Goal: Navigation & Orientation: Find specific page/section

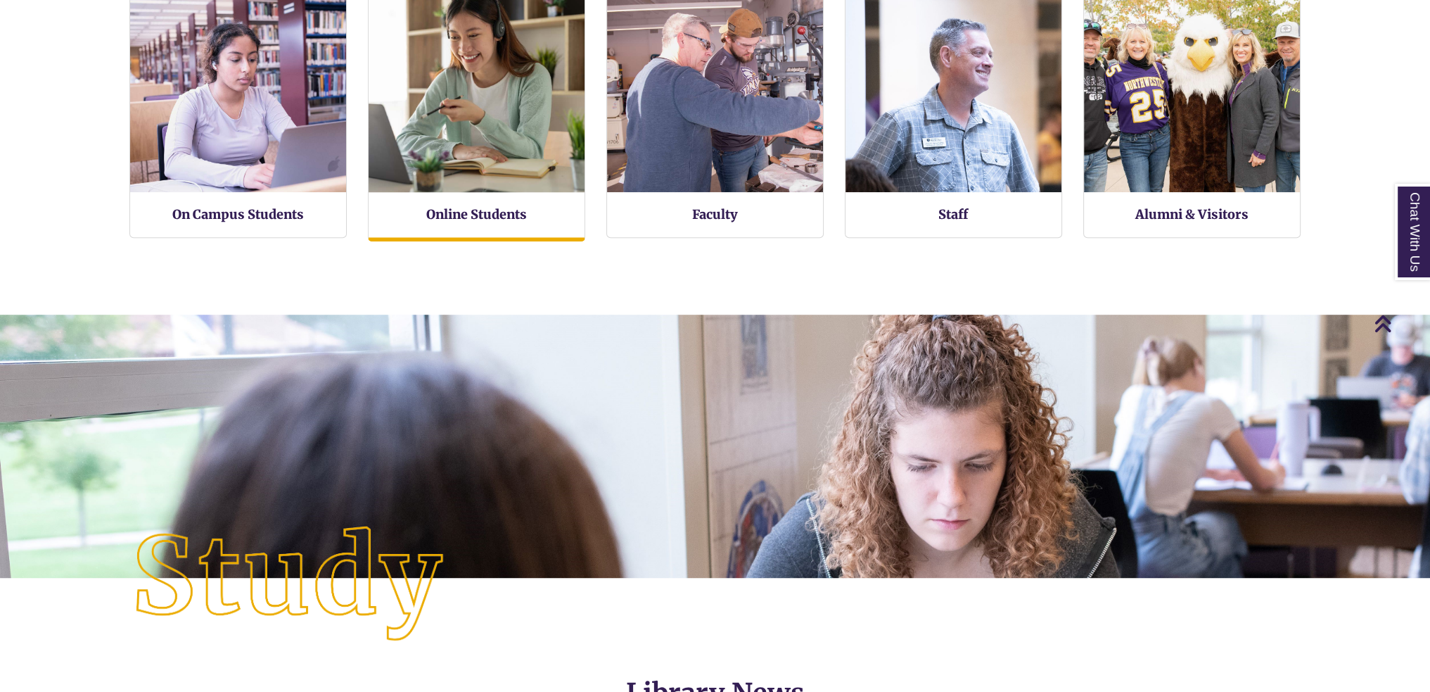
scroll to position [371, 1430]
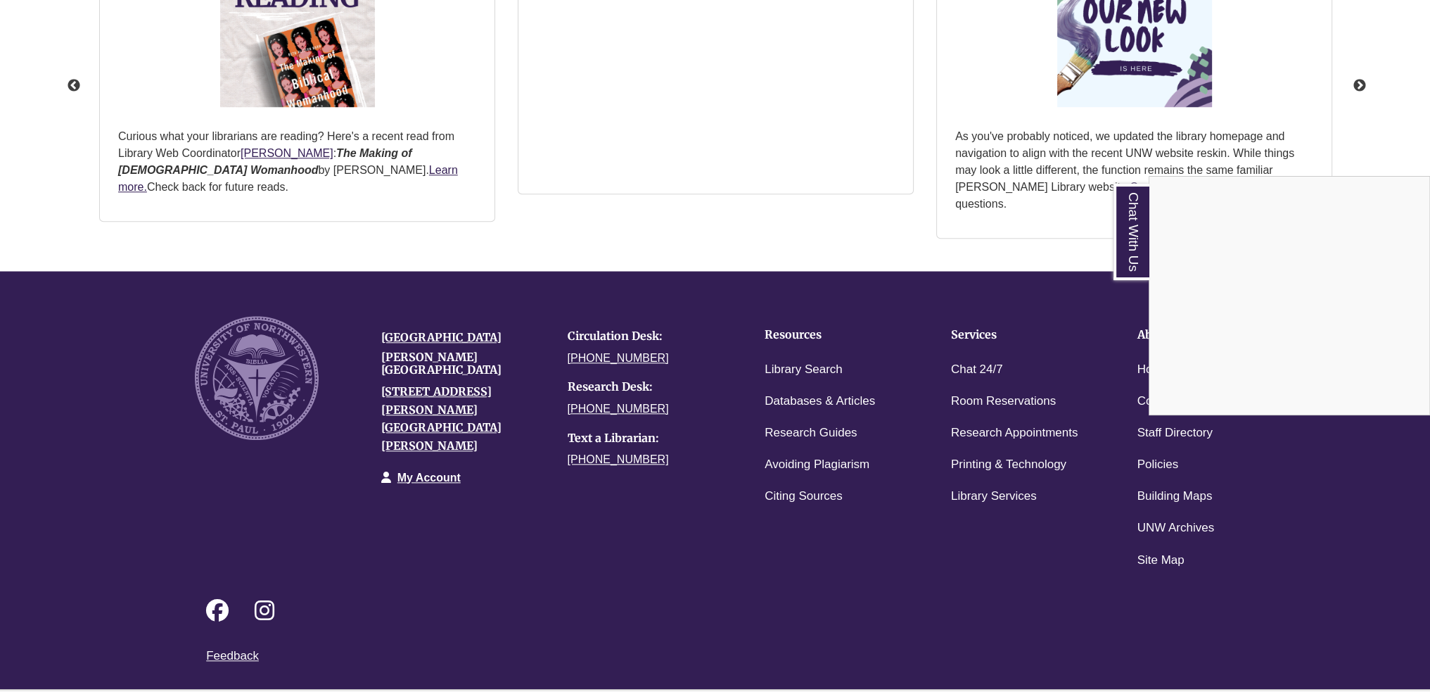
drag, startPoint x: 1012, startPoint y: 630, endPoint x: 1009, endPoint y: 624, distance: 7.2
click at [1009, 625] on div "Chat With Us" at bounding box center [715, 346] width 1430 height 692
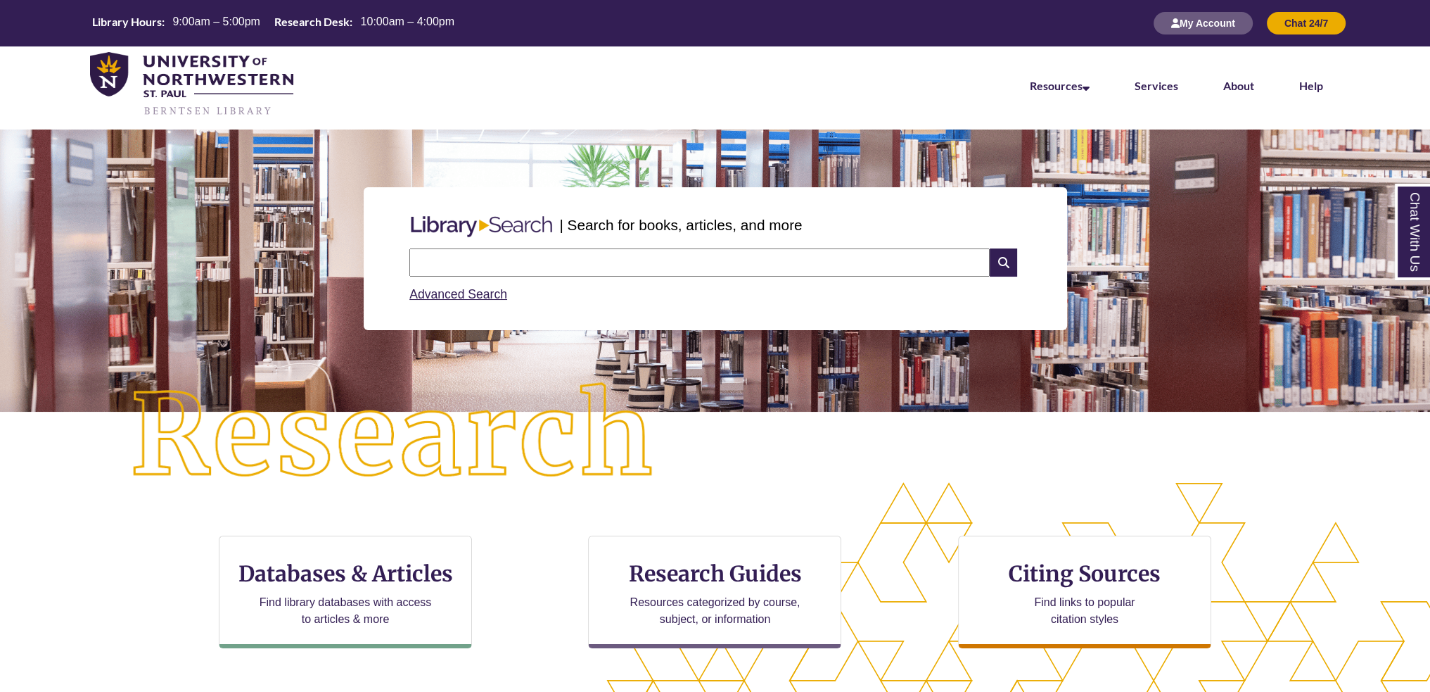
click at [462, 302] on div "Advanced Search" at bounding box center [714, 289] width 611 height 27
click at [464, 293] on link "Advanced Search" at bounding box center [458, 294] width 98 height 14
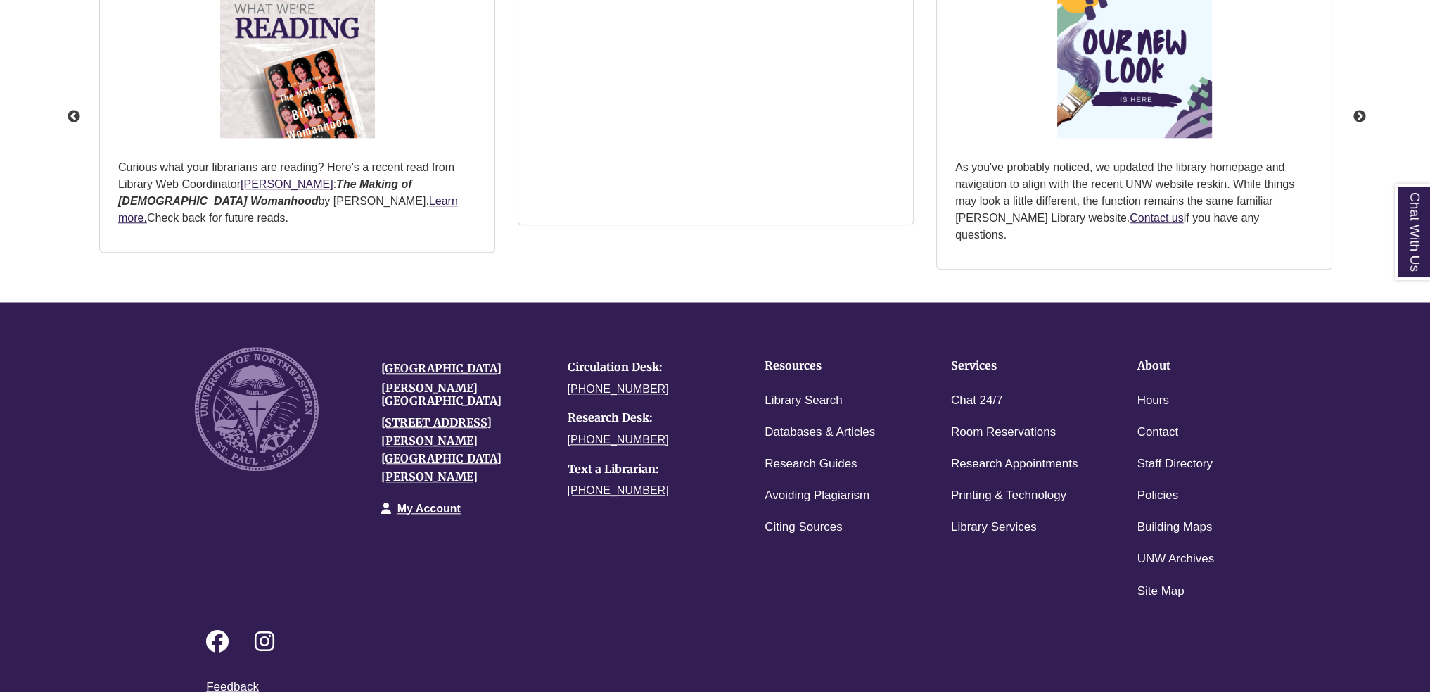
scroll to position [1860, 0]
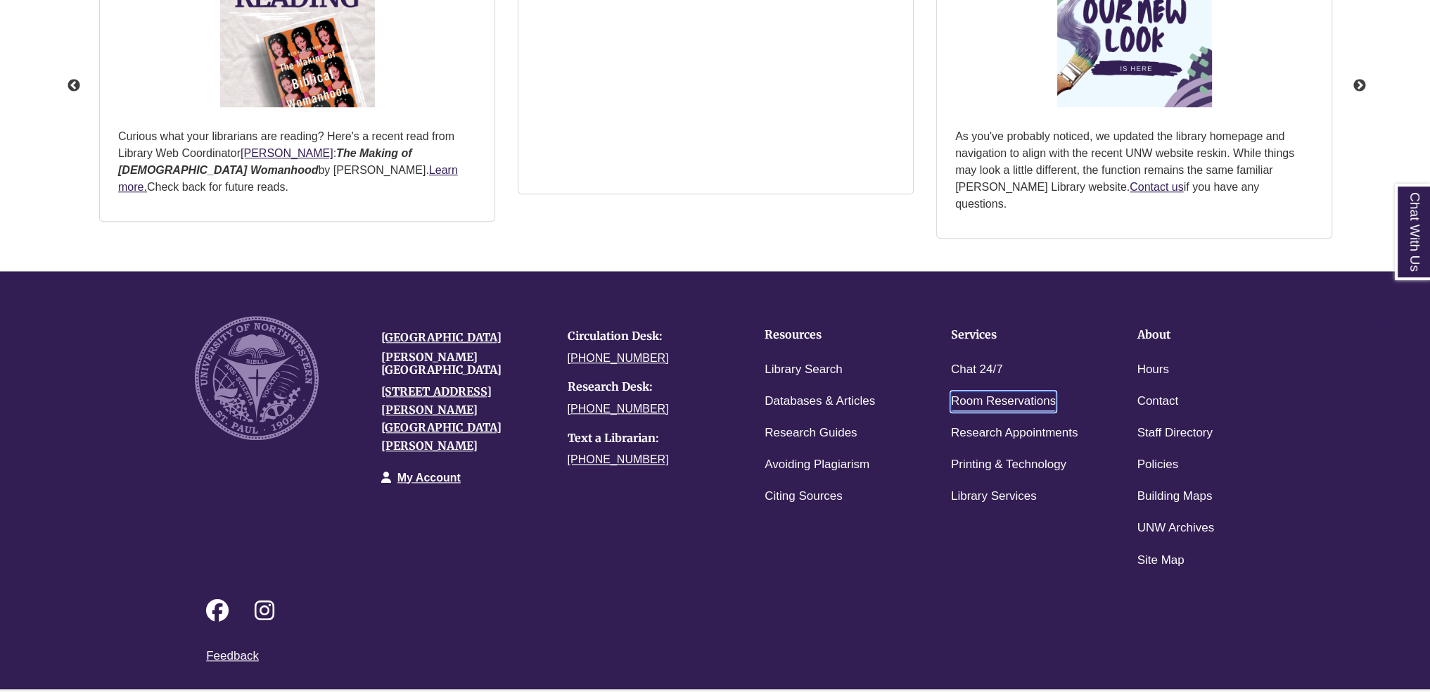
click at [975, 391] on link "Room Reservations" at bounding box center [1003, 401] width 105 height 20
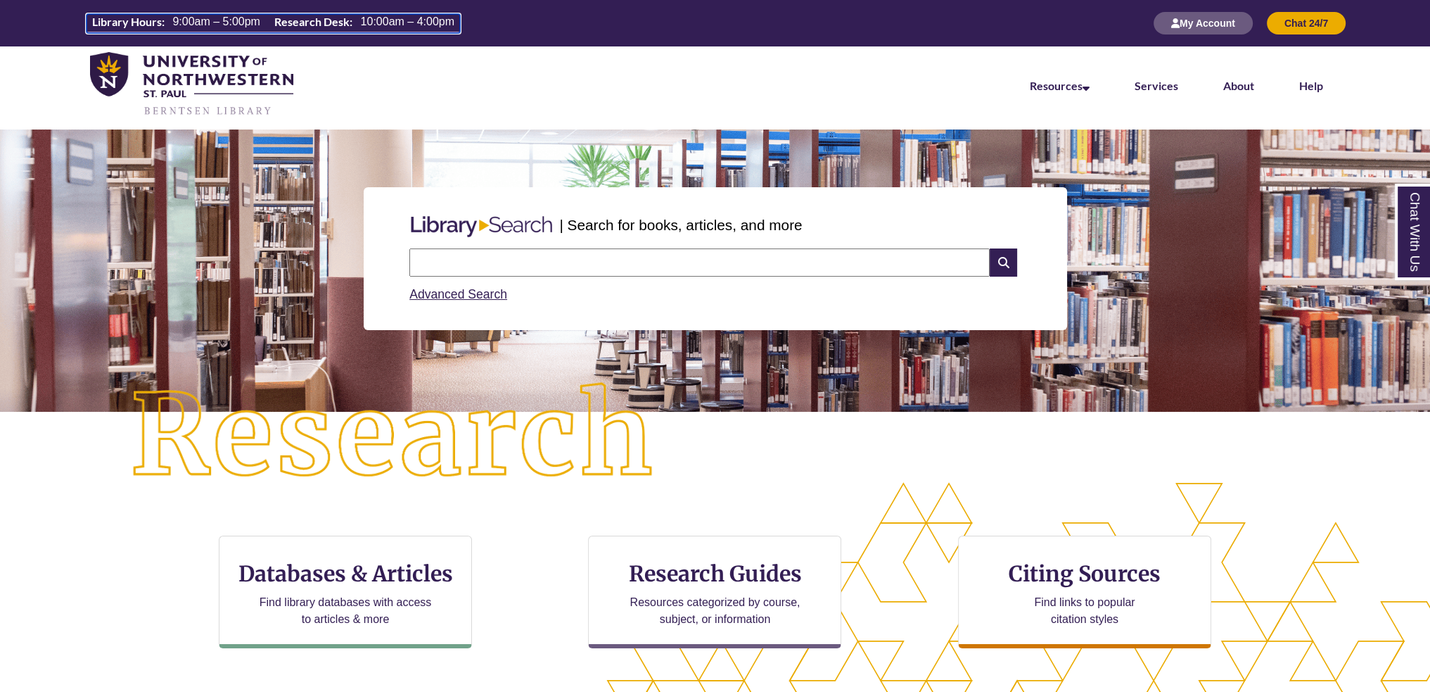
click at [391, 27] on span "10:00am – 4:00pm" at bounding box center [408, 21] width 94 height 12
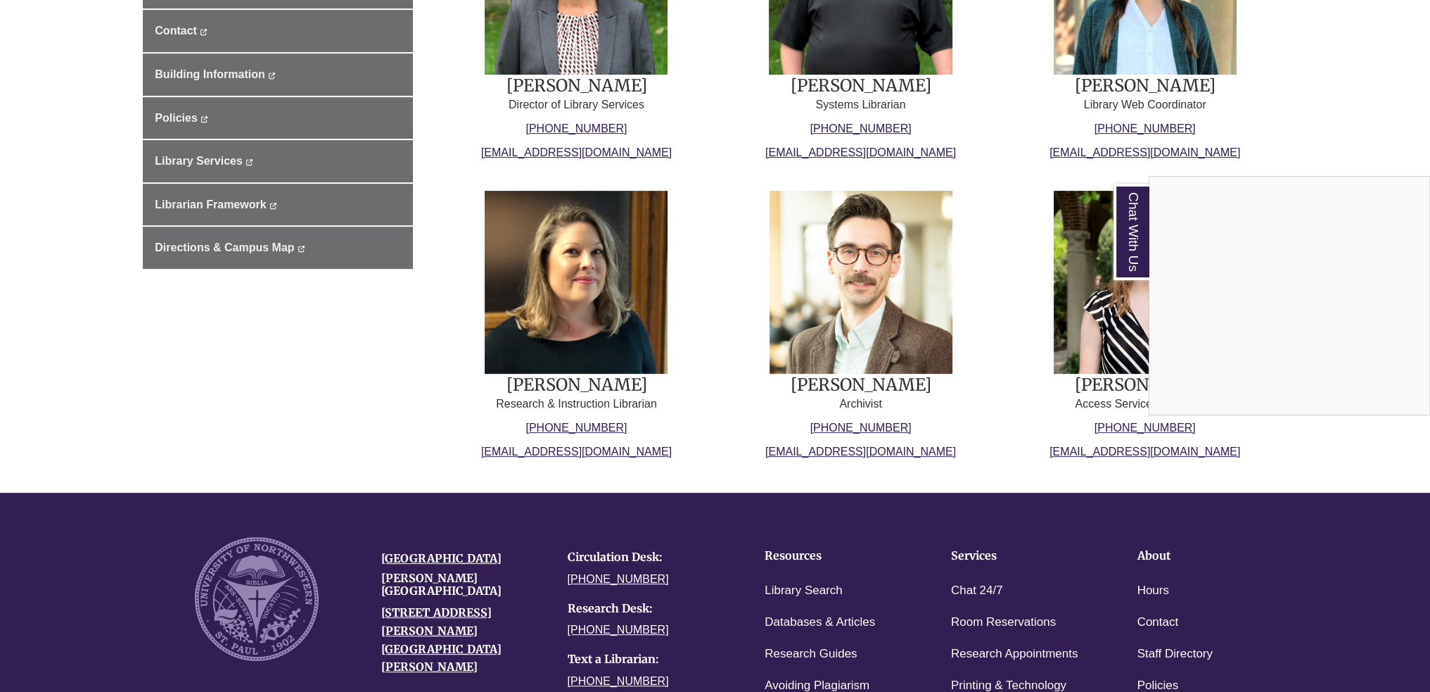
scroll to position [881, 0]
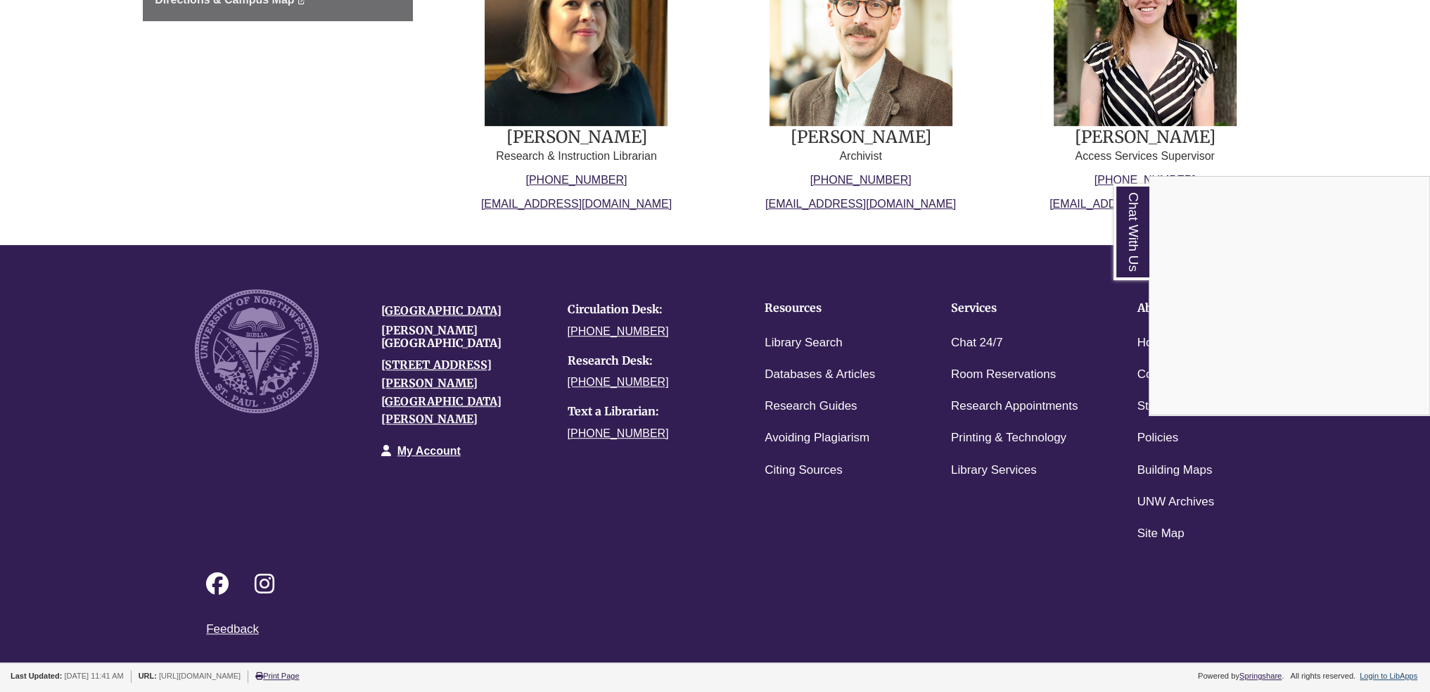
click at [814, 467] on div "Chat With Us" at bounding box center [715, 346] width 1430 height 692
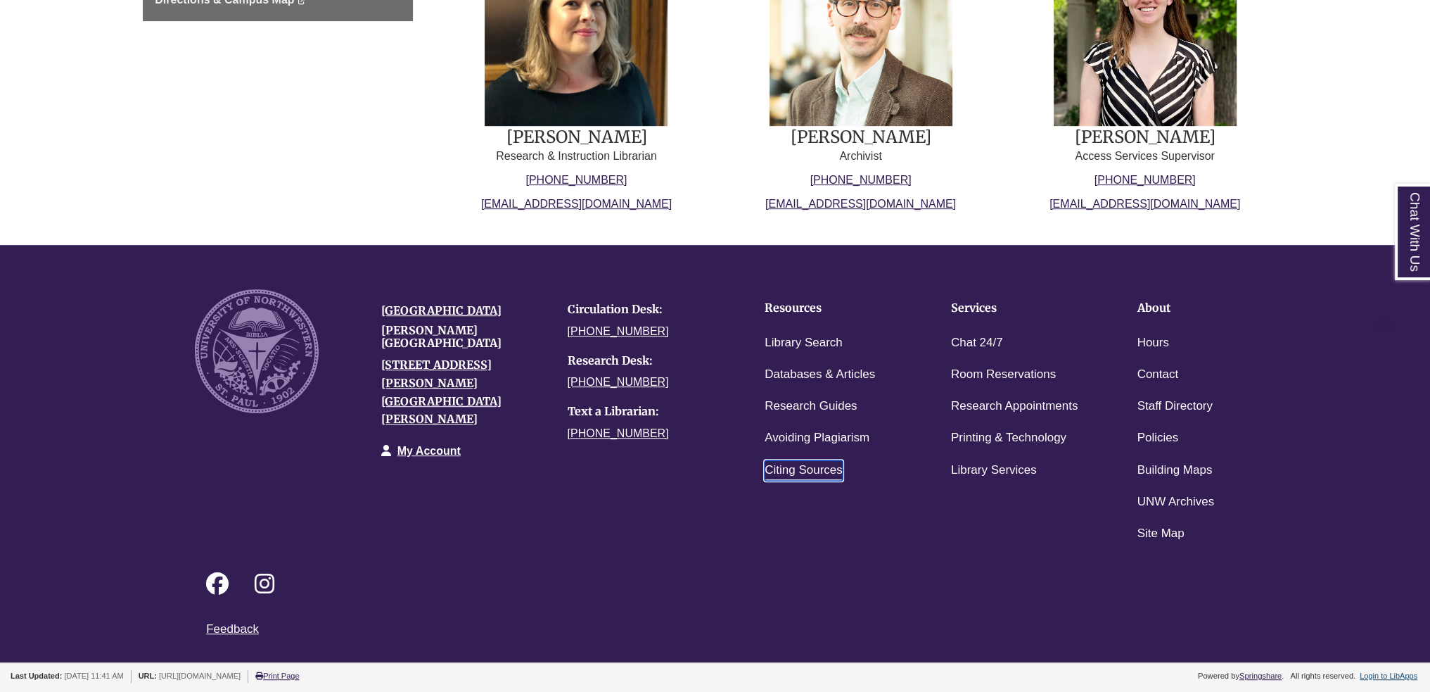
click at [814, 467] on link "Citing Sources" at bounding box center [804, 470] width 78 height 20
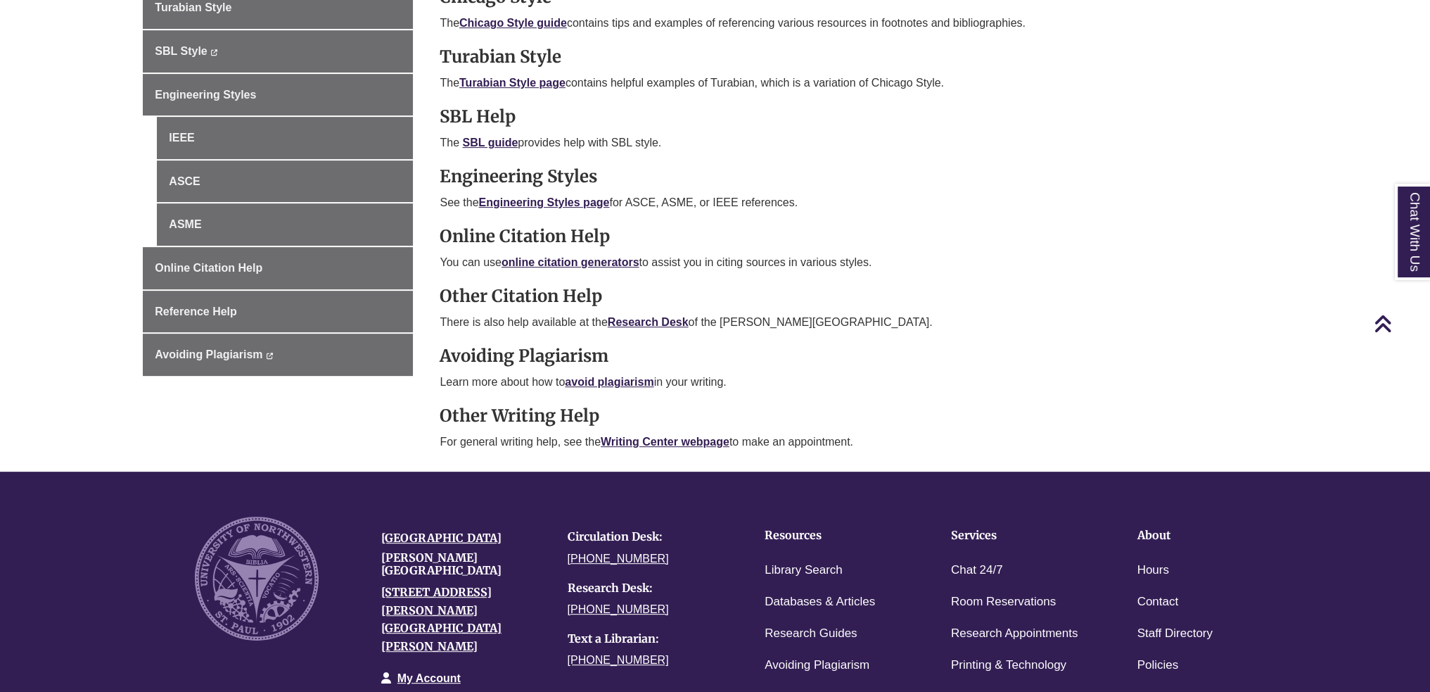
scroll to position [870, 0]
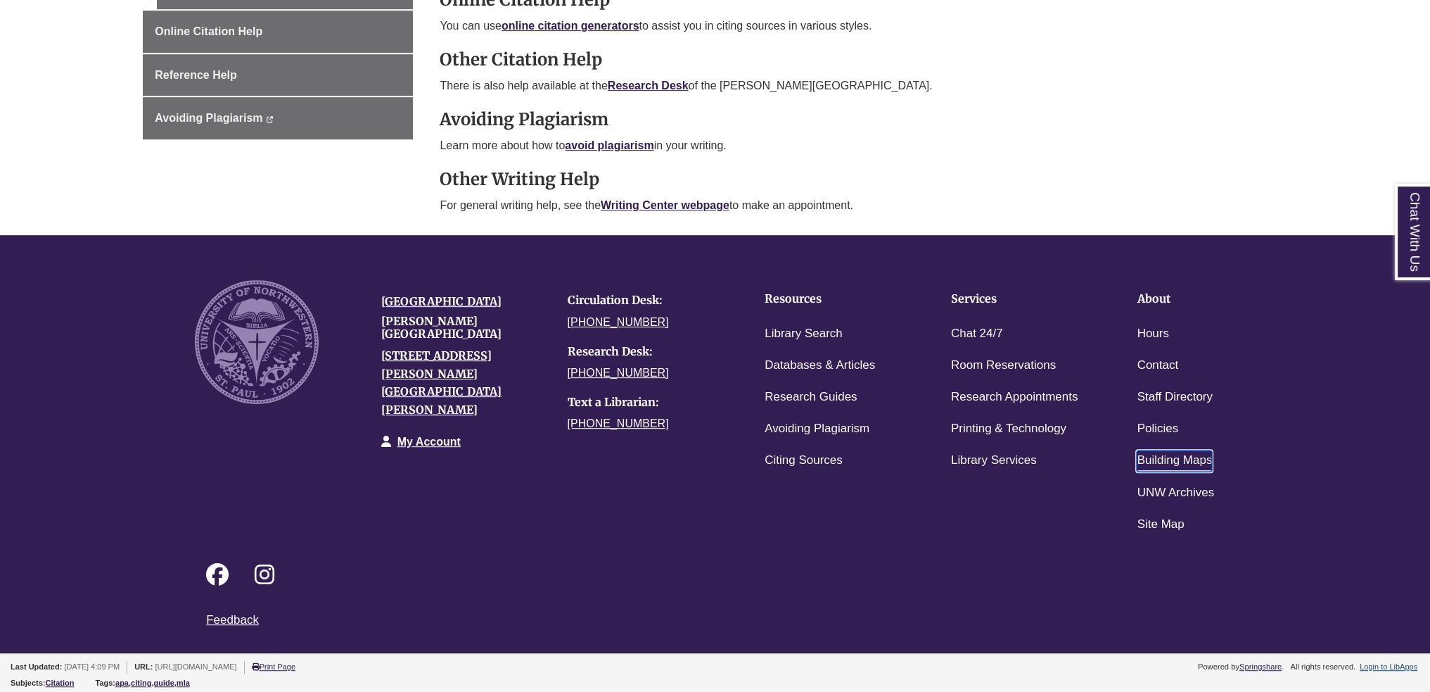
click at [1185, 455] on link "Building Maps" at bounding box center [1174, 460] width 75 height 20
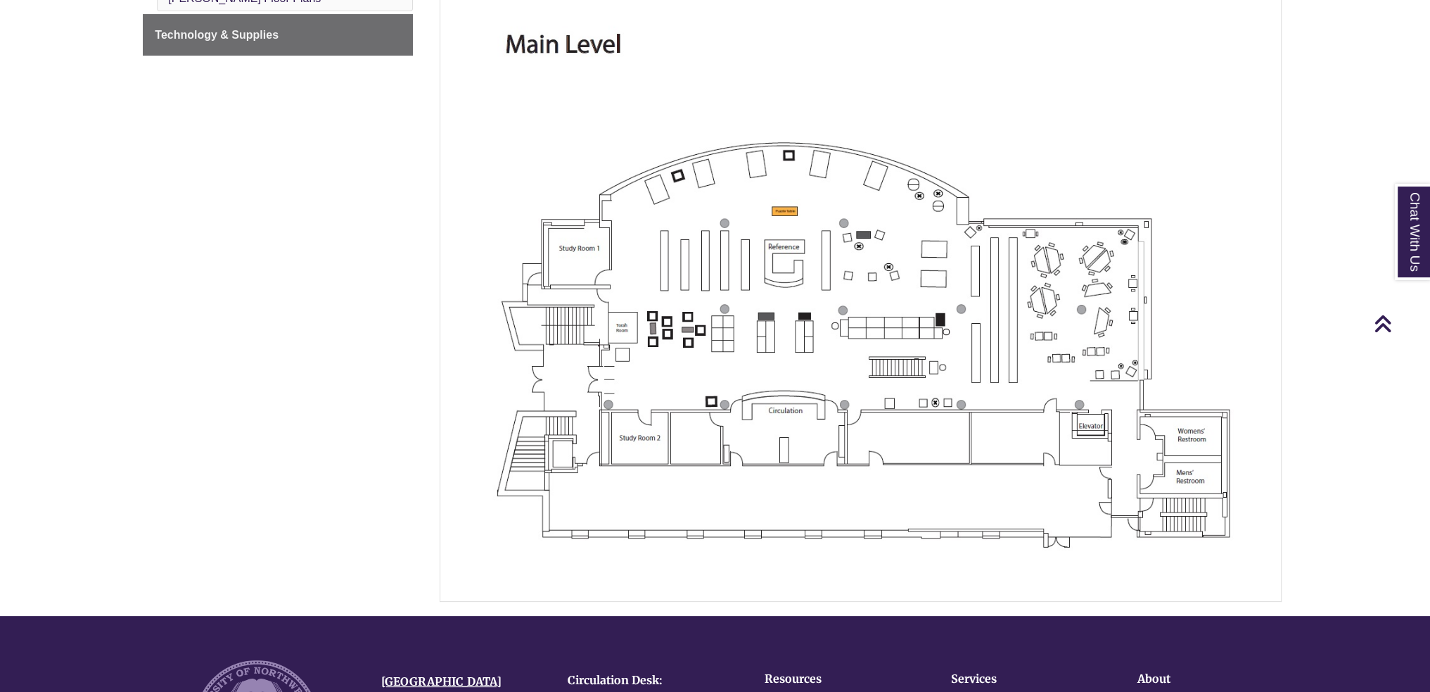
scroll to position [141, 0]
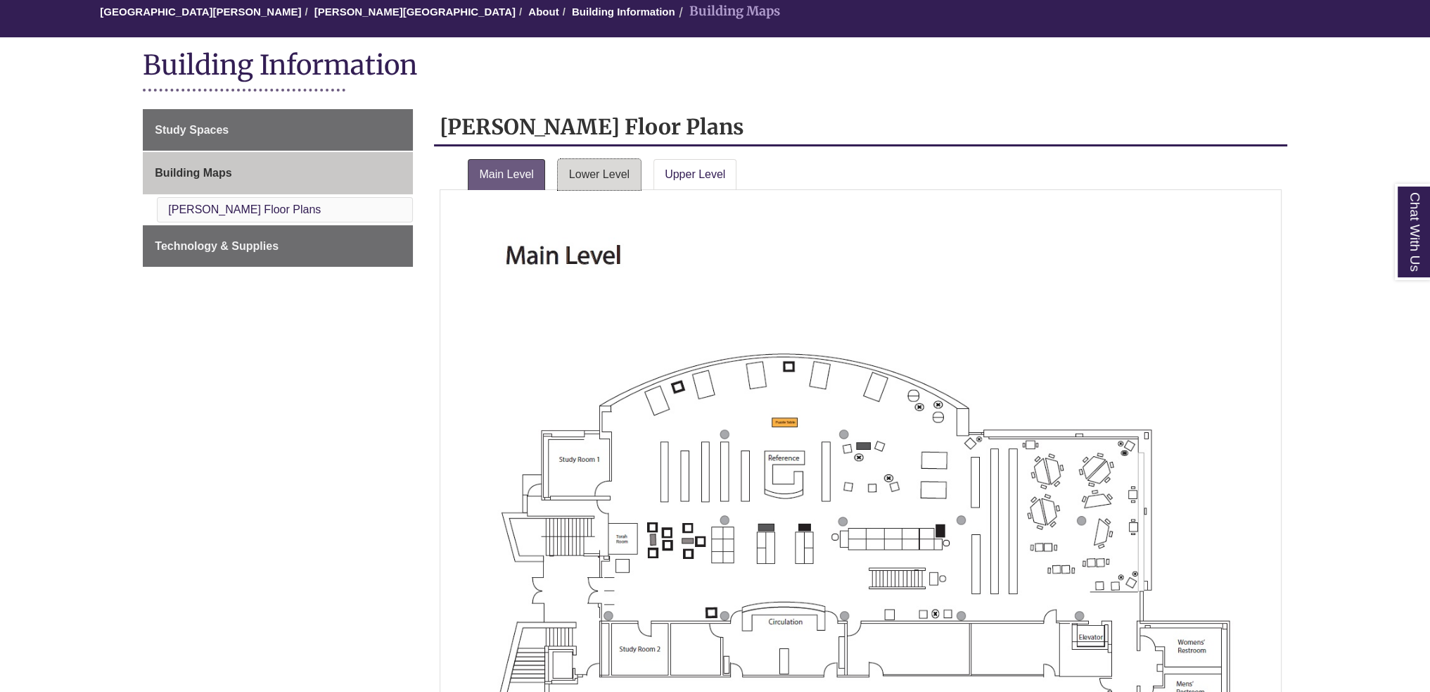
click at [615, 168] on link "Lower Level" at bounding box center [599, 174] width 83 height 31
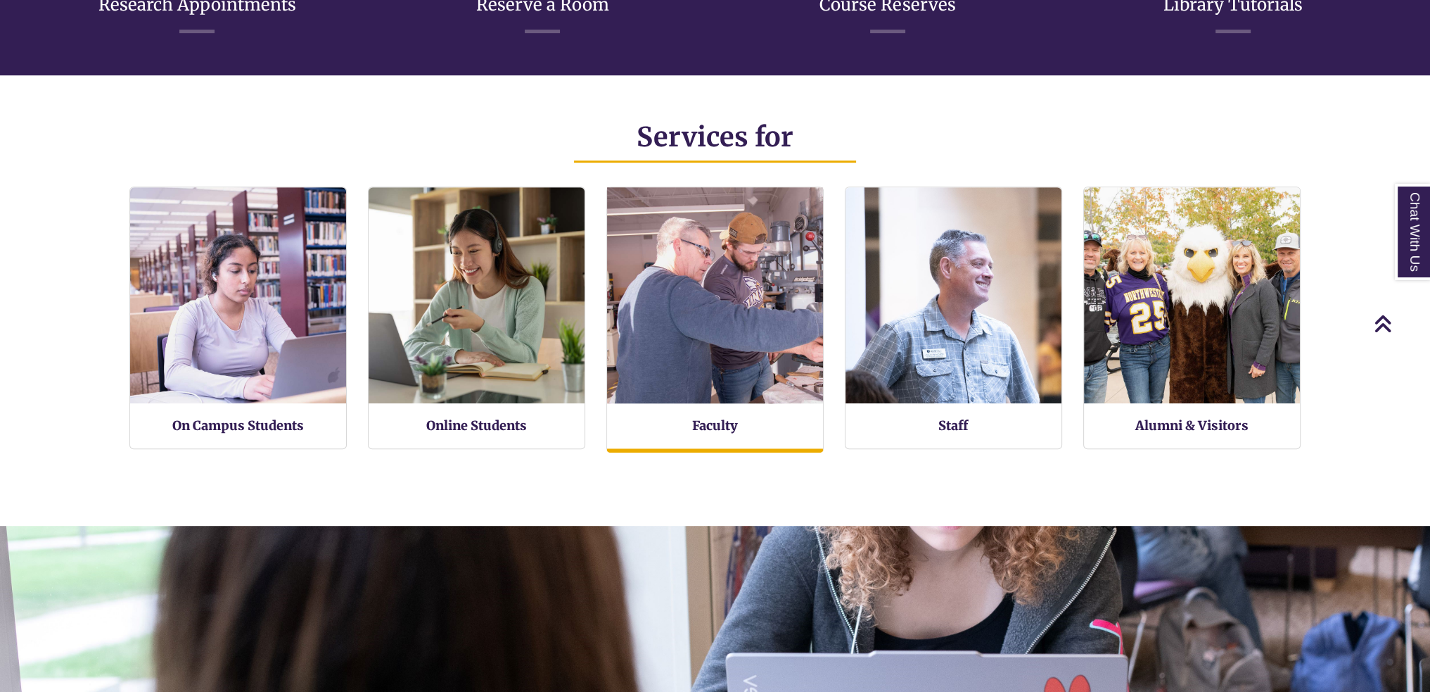
scroll to position [374, 1430]
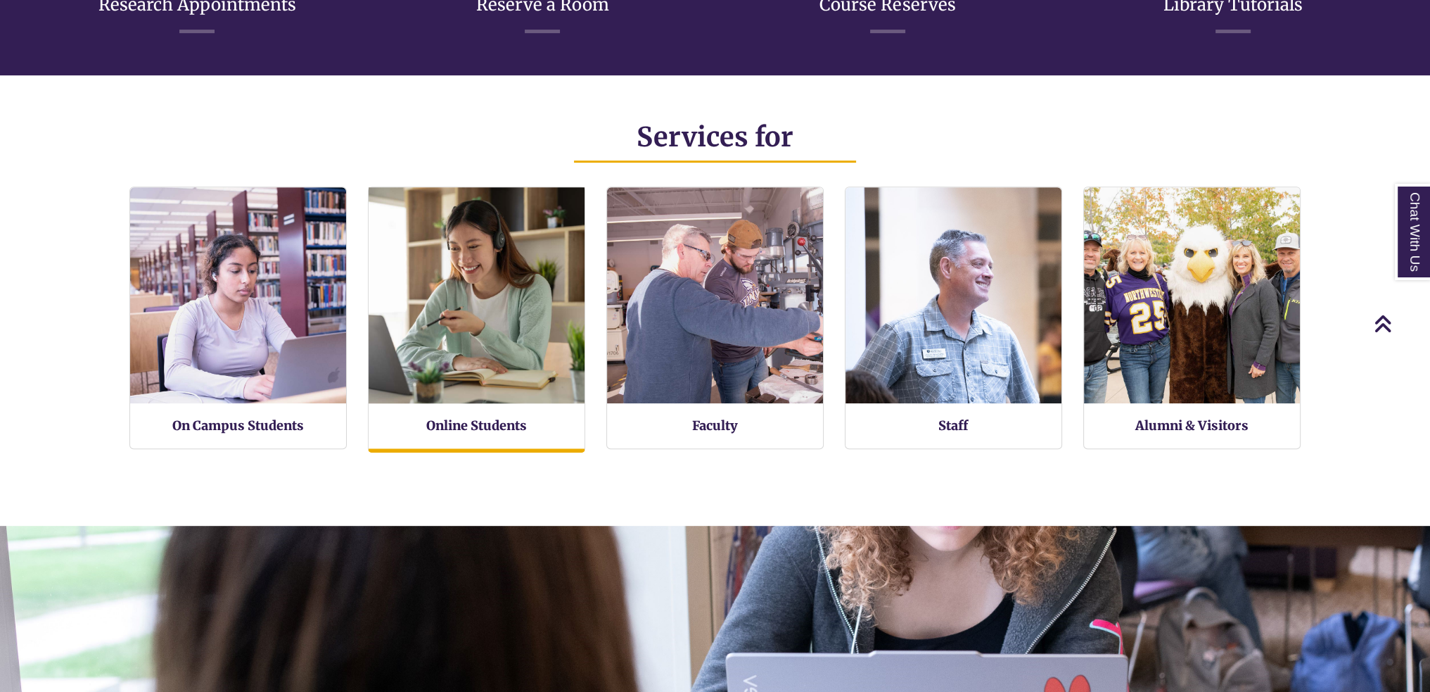
click at [511, 398] on img at bounding box center [477, 296] width 238 height 238
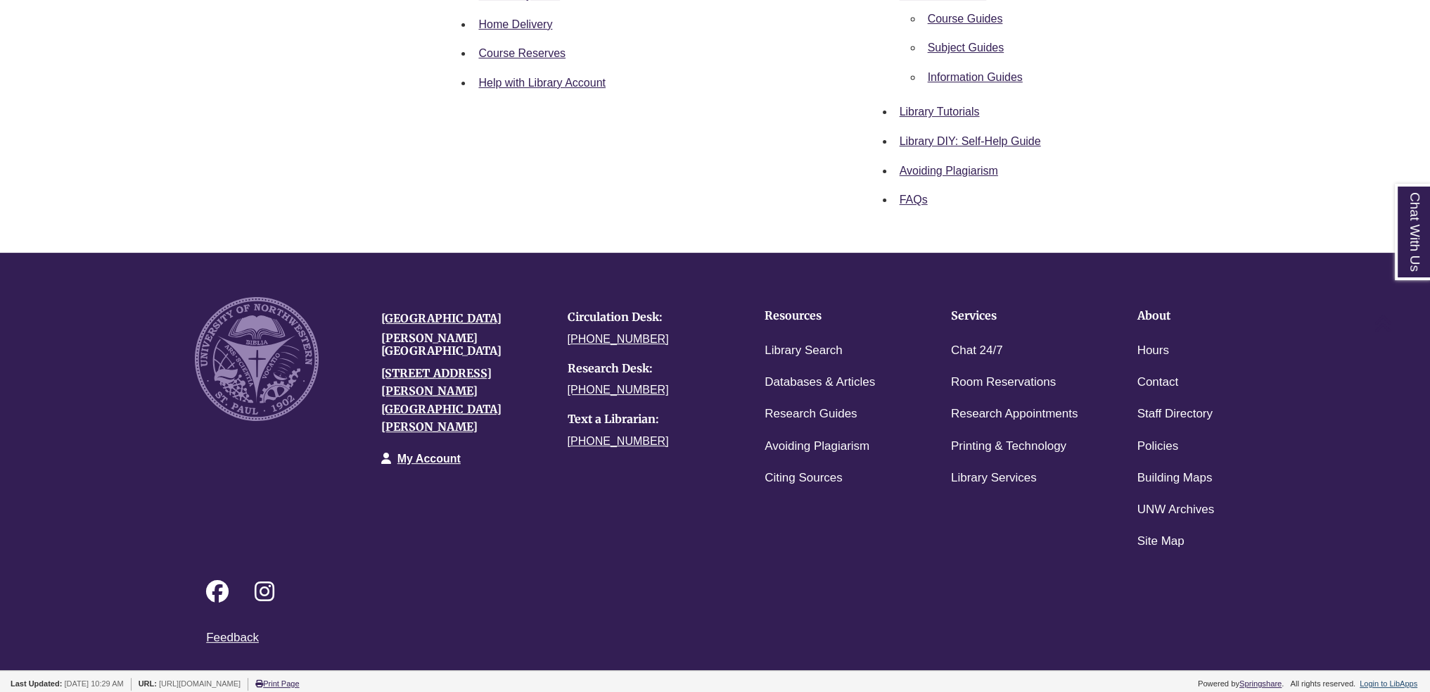
scroll to position [571, 0]
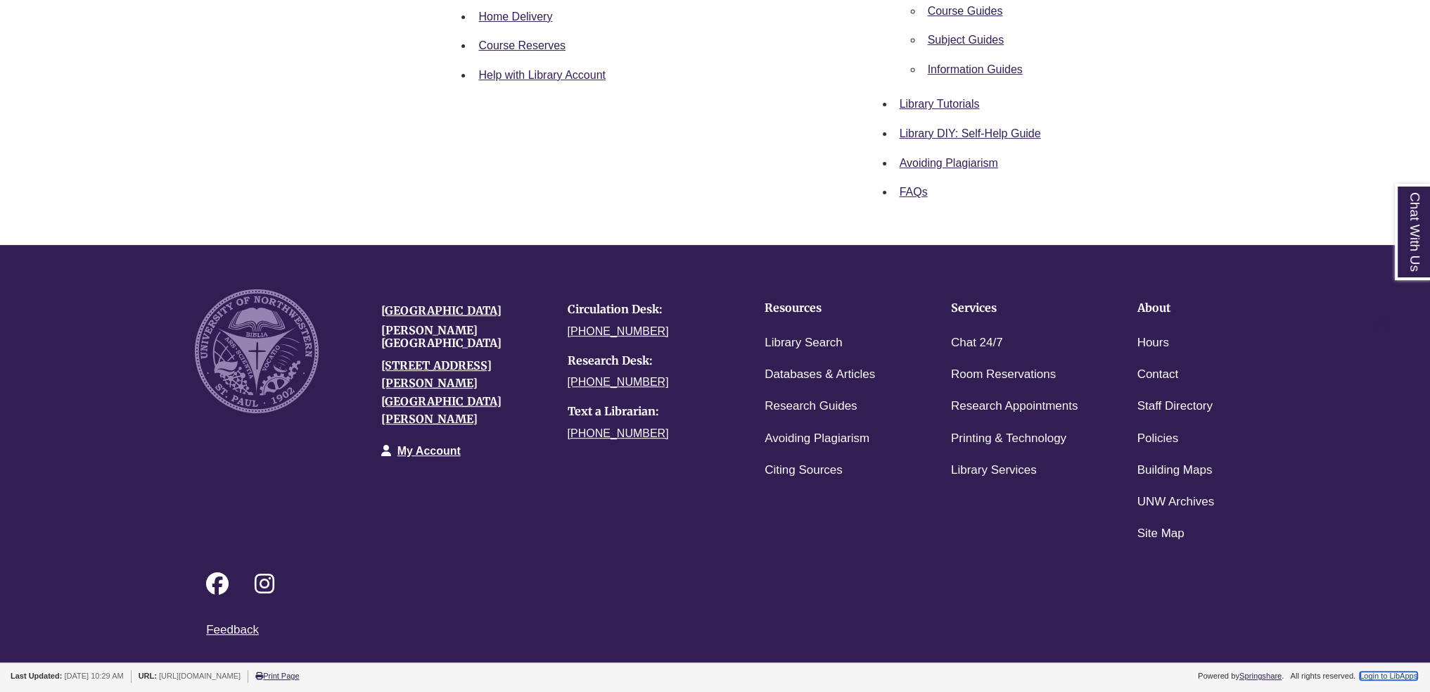
click at [1390, 672] on link "Login to LibApps" at bounding box center [1389, 675] width 58 height 8
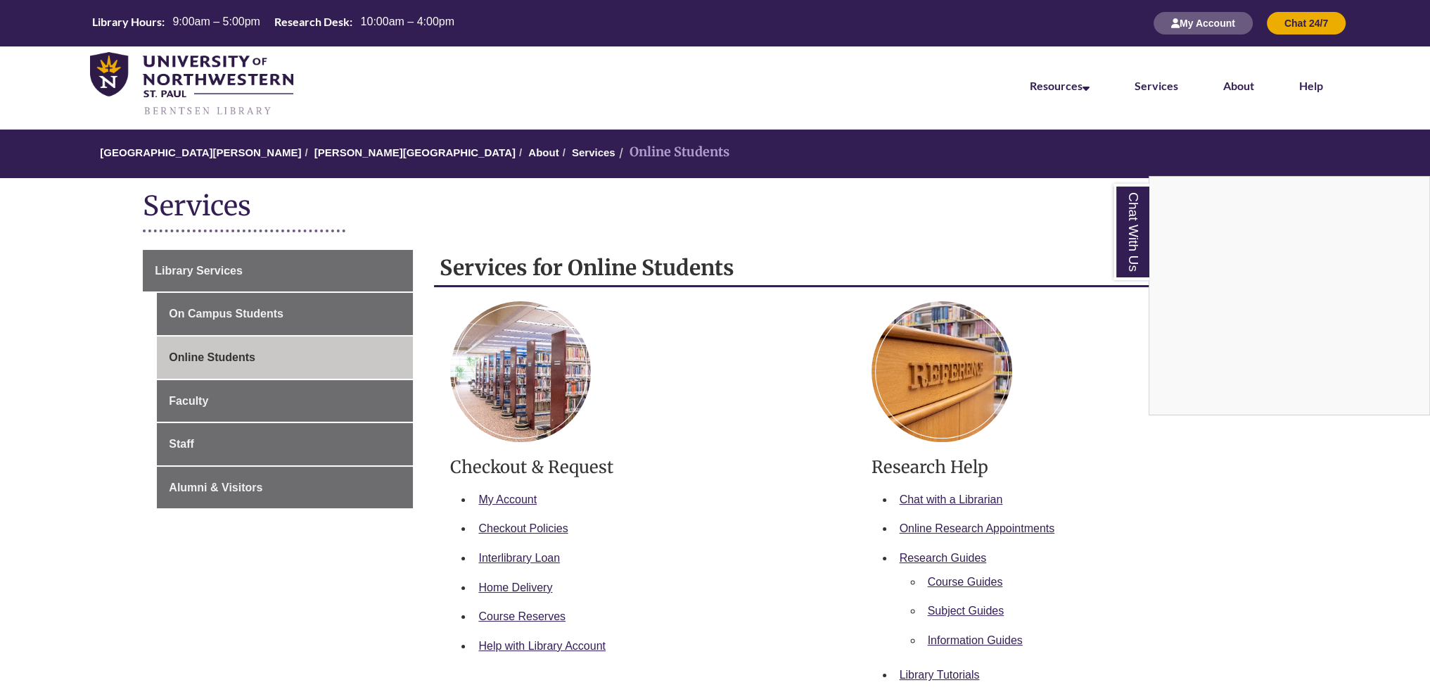
click at [761, 486] on div "Chat With Us" at bounding box center [715, 346] width 1430 height 692
